Goal: Entertainment & Leisure: Consume media (video, audio)

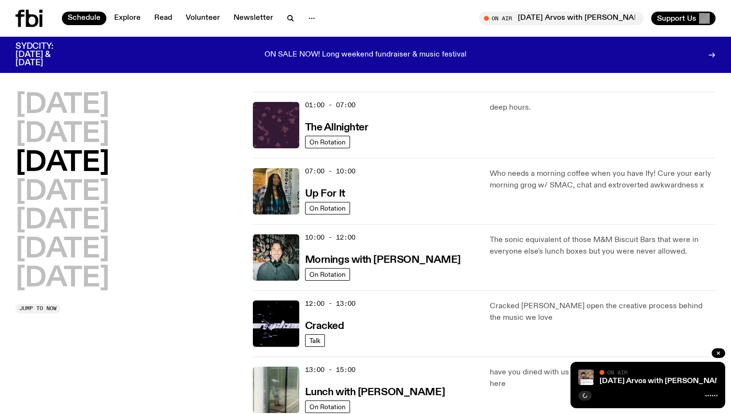
click at [35, 20] on icon at bounding box center [28, 18] width 27 height 17
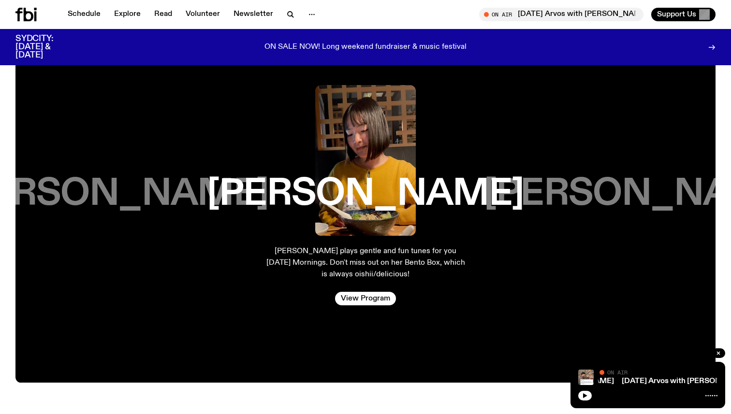
scroll to position [1557, 0]
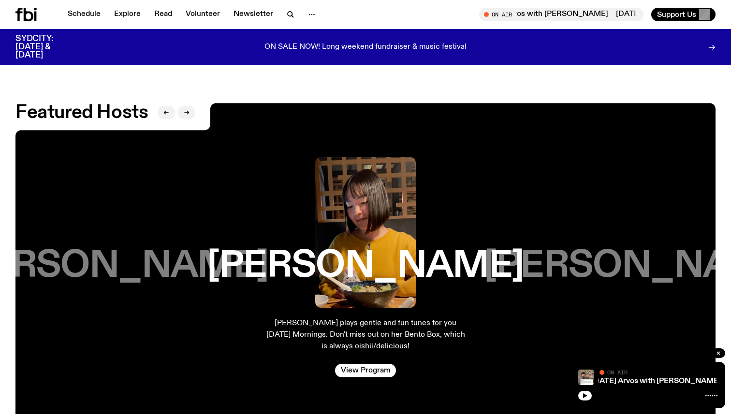
click at [360, 257] on h3 "[PERSON_NAME]" at bounding box center [365, 266] width 317 height 37
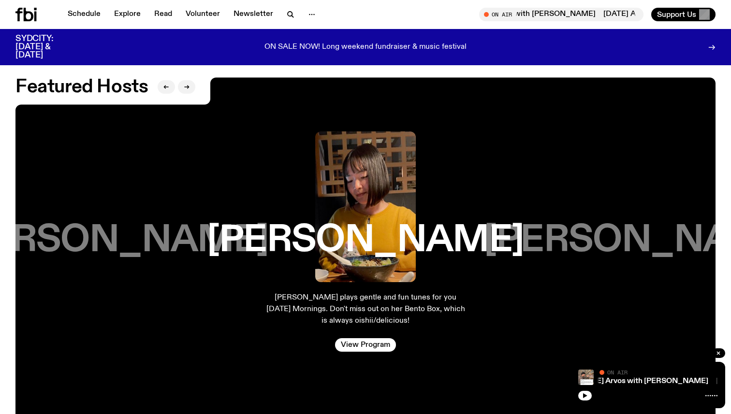
scroll to position [1592, 0]
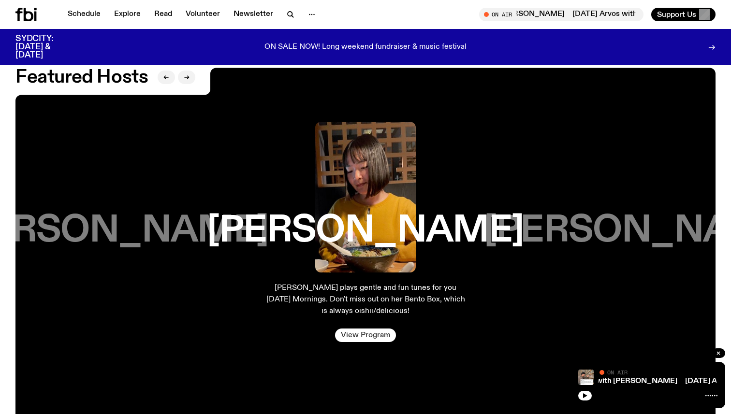
click at [347, 340] on link "View Program" at bounding box center [365, 336] width 61 height 14
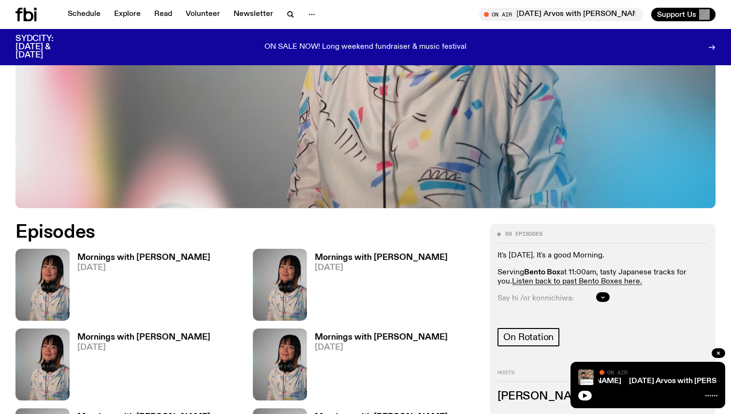
scroll to position [317, 0]
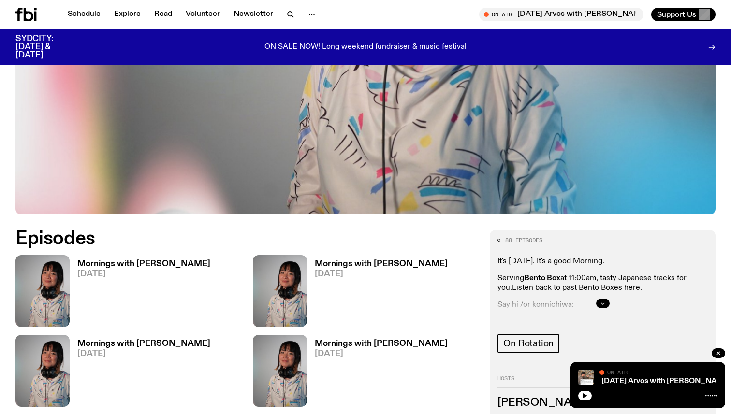
click at [596, 303] on button "button" at bounding box center [603, 304] width 14 height 10
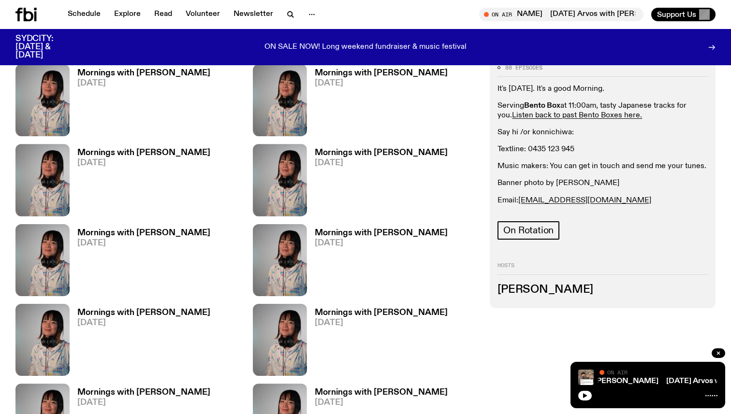
scroll to position [0, 0]
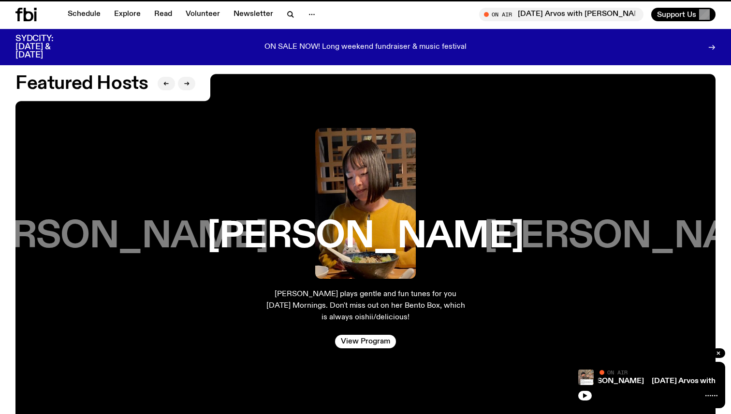
scroll to position [1584, 0]
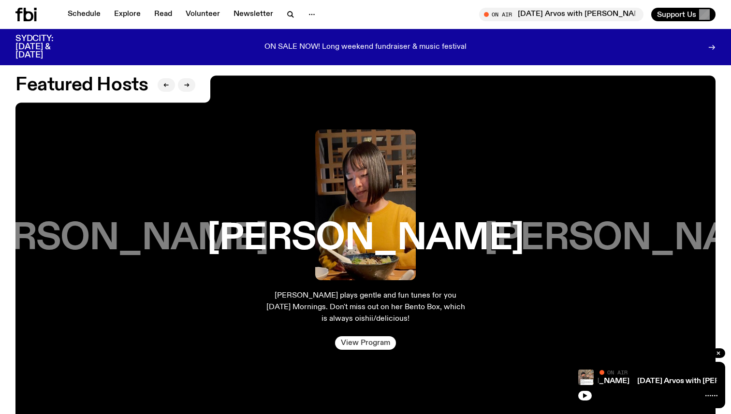
click at [345, 345] on link "View Program" at bounding box center [365, 343] width 61 height 14
